Goal: Task Accomplishment & Management: Manage account settings

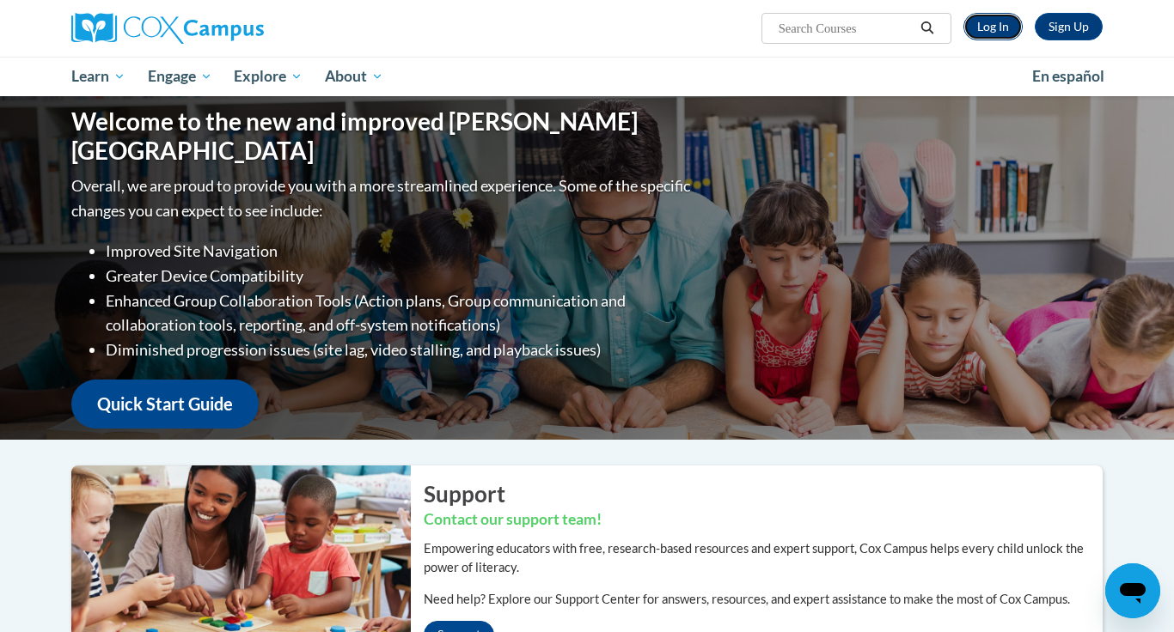
click at [977, 35] on link "Log In" at bounding box center [992, 26] width 59 height 27
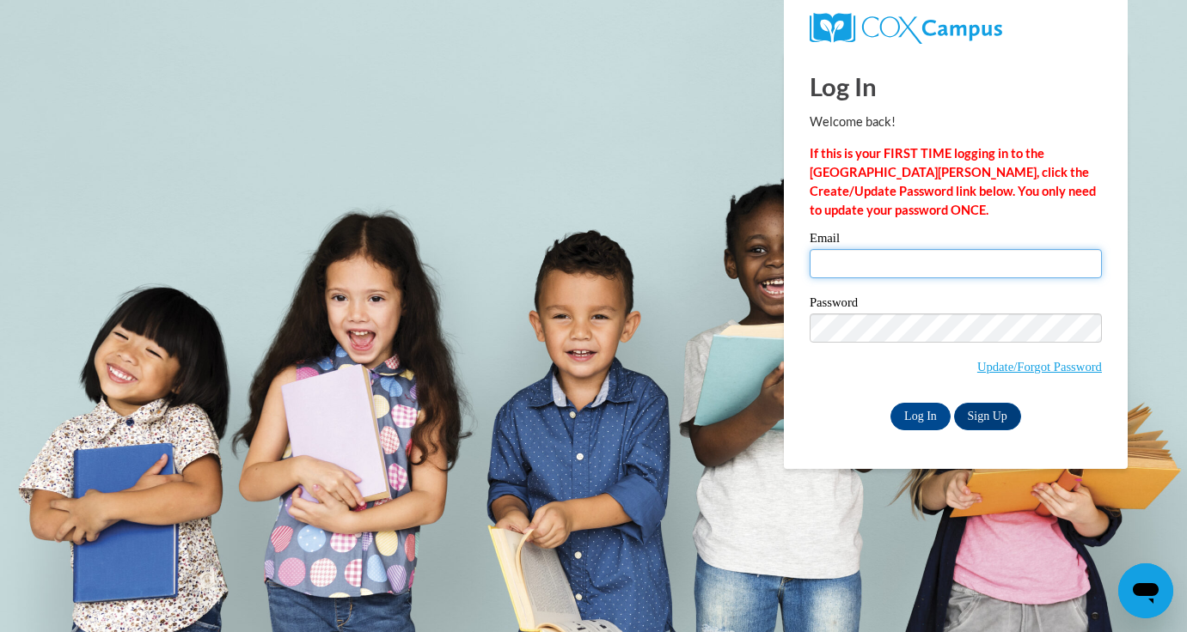
click at [929, 271] on input "Email" at bounding box center [955, 263] width 292 height 29
click at [919, 253] on input "Email" at bounding box center [955, 263] width 292 height 29
type input "[EMAIL_ADDRESS][DOMAIN_NAME]"
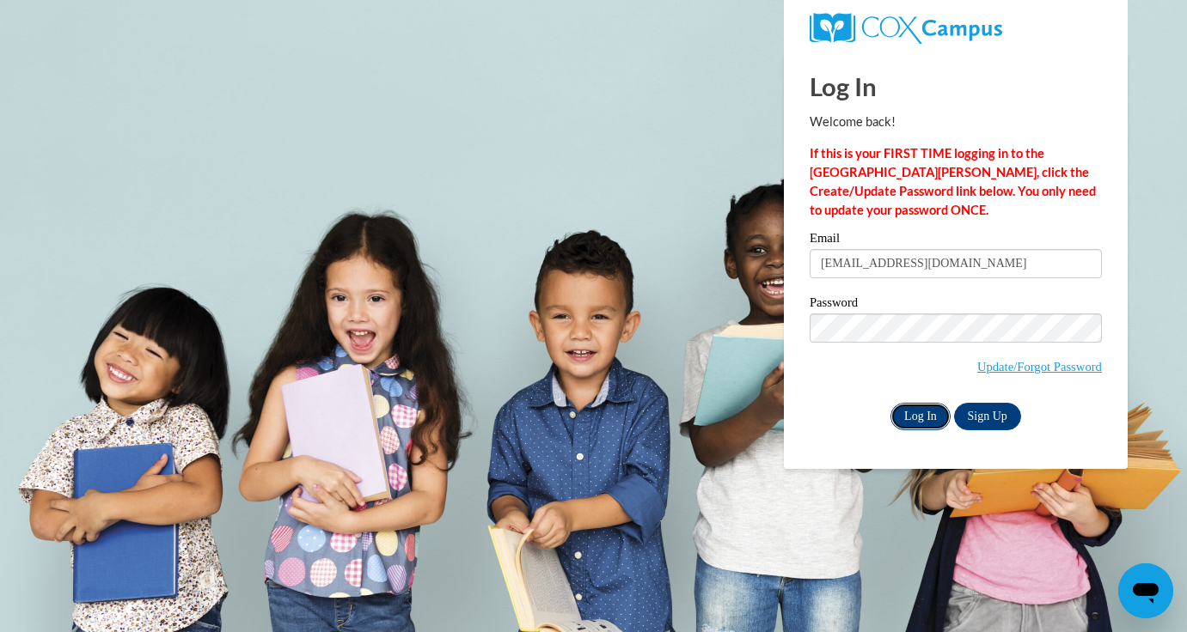
click at [916, 411] on input "Log In" at bounding box center [920, 416] width 60 height 27
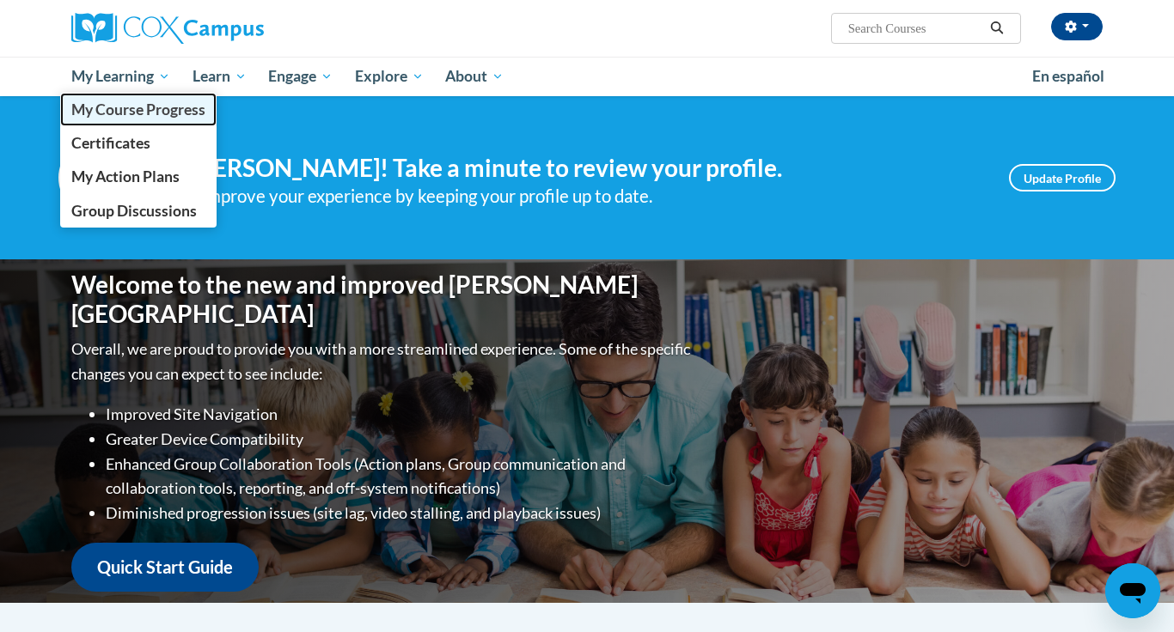
click at [125, 104] on span "My Course Progress" at bounding box center [138, 110] width 134 height 18
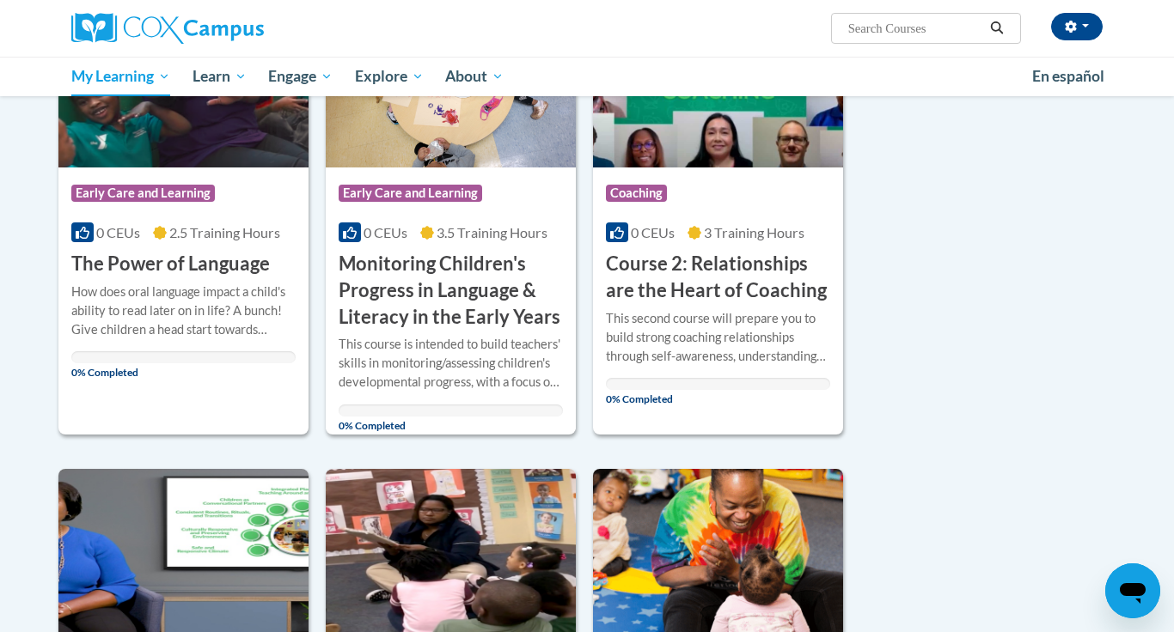
scroll to position [322, 0]
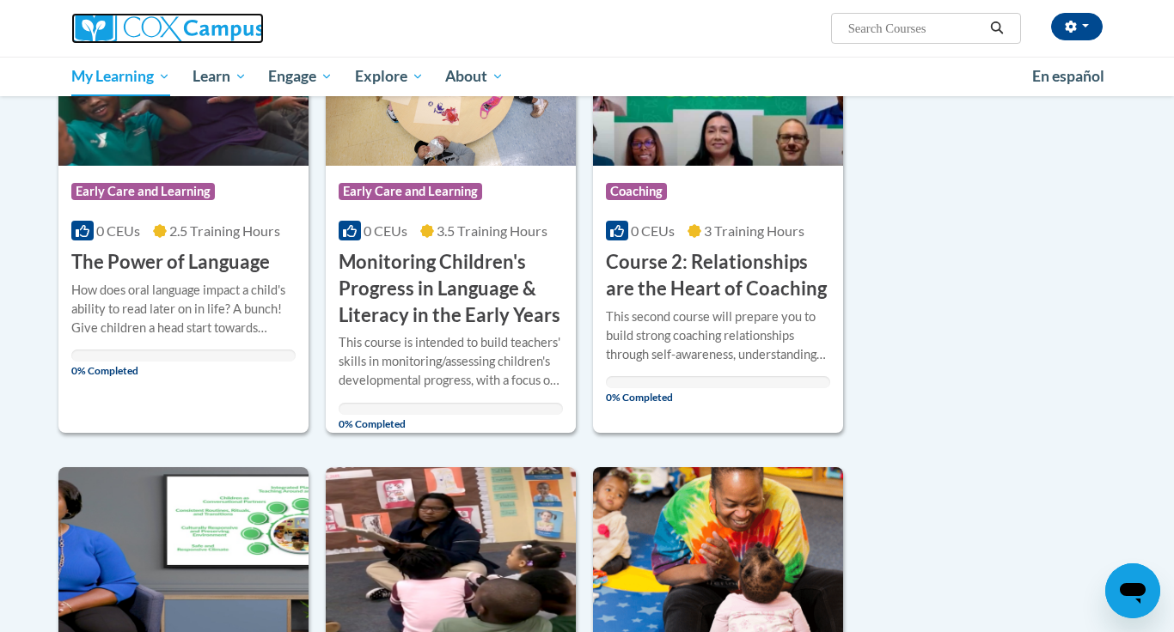
click at [220, 15] on img at bounding box center [167, 28] width 192 height 31
